Goal: Obtain resource: Download file/media

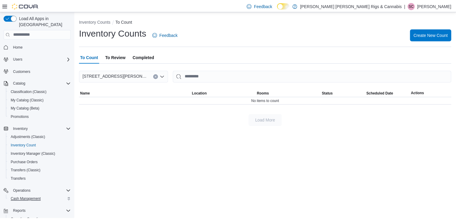
scroll to position [42, 0]
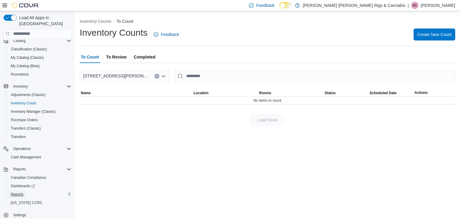
click at [15, 192] on span "Reports" at bounding box center [17, 194] width 13 height 5
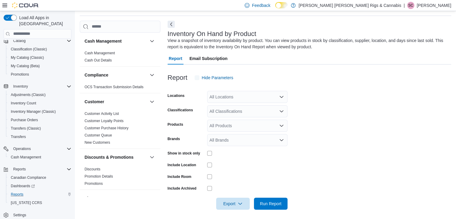
scroll to position [20, 0]
click at [227, 200] on span "Export" at bounding box center [233, 203] width 26 height 12
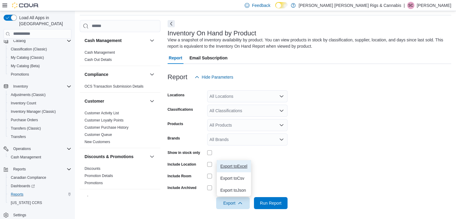
click at [226, 168] on span "Export to Excel" at bounding box center [233, 166] width 27 height 5
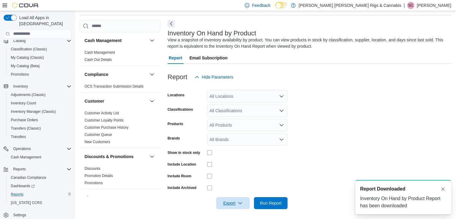
scroll to position [0, 0]
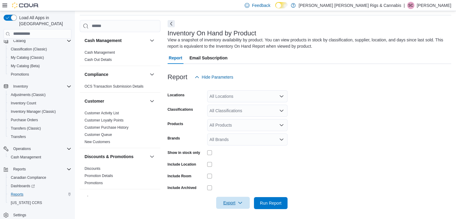
click at [227, 200] on span "Export" at bounding box center [233, 203] width 26 height 12
click at [229, 165] on span "Export to Excel" at bounding box center [233, 166] width 27 height 5
